Goal: Navigation & Orientation: Find specific page/section

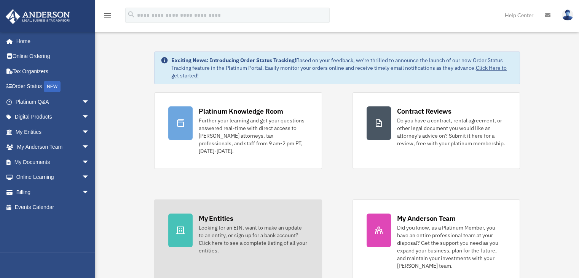
click at [184, 214] on div at bounding box center [180, 230] width 24 height 34
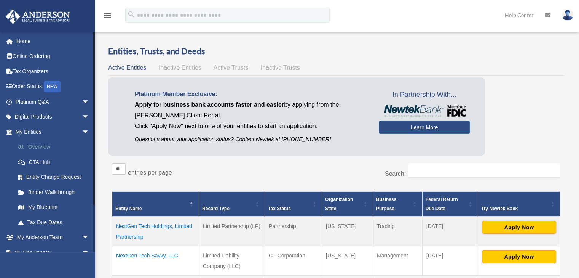
click at [46, 147] on link "Overview" at bounding box center [56, 146] width 90 height 15
click at [41, 163] on link "CTA Hub" at bounding box center [56, 161] width 90 height 15
click at [70, 190] on link "Binder Walkthrough" at bounding box center [56, 191] width 90 height 15
